Goal: Information Seeking & Learning: Learn about a topic

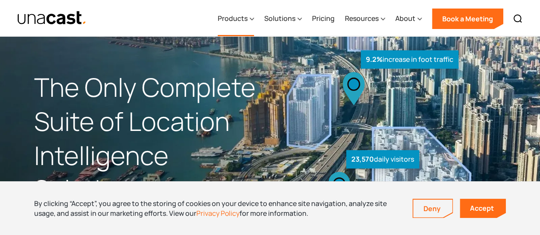
click at [248, 23] on div "Products" at bounding box center [236, 18] width 36 height 35
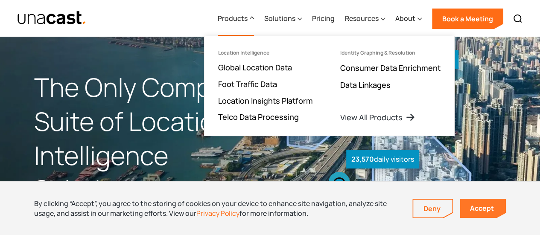
click at [481, 208] on link "Accept" at bounding box center [482, 208] width 46 height 19
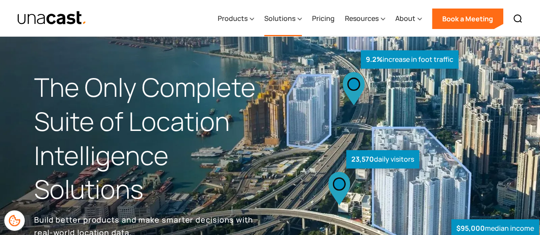
click at [298, 15] on div "Solutions" at bounding box center [283, 18] width 38 height 35
click at [249, 17] on div "Products" at bounding box center [236, 18] width 36 height 35
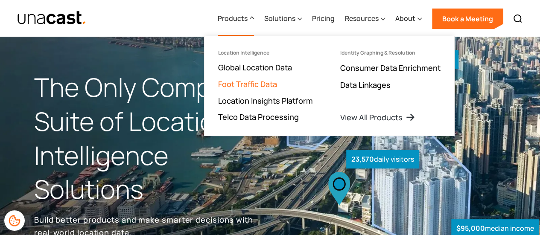
click at [271, 84] on link "Foot Traffic Data" at bounding box center [247, 84] width 59 height 10
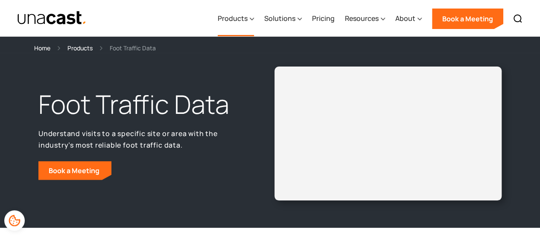
click at [251, 20] on icon at bounding box center [252, 19] width 4 height 9
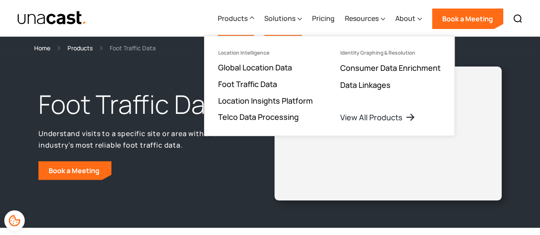
click at [291, 23] on div "Solutions" at bounding box center [279, 18] width 31 height 10
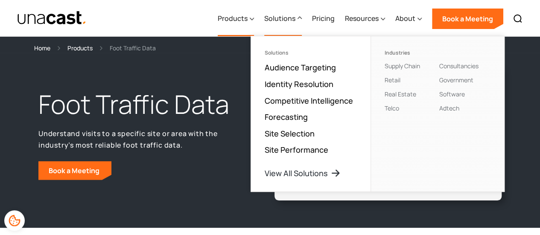
click at [247, 18] on div "Products" at bounding box center [233, 18] width 30 height 10
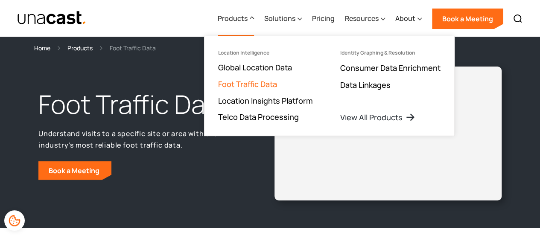
click at [258, 81] on link "Foot Traffic Data" at bounding box center [247, 84] width 59 height 10
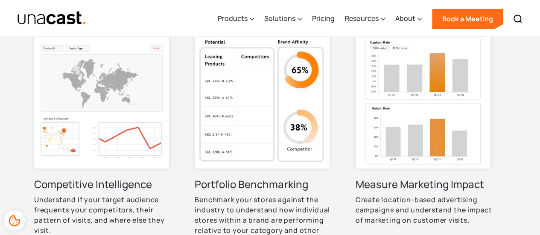
scroll to position [682, 0]
